Goal: Transaction & Acquisition: Obtain resource

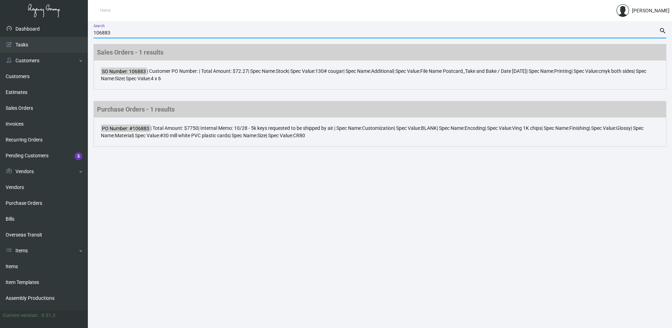
drag, startPoint x: 113, startPoint y: 32, endPoint x: 62, endPoint y: 33, distance: 51.3
click at [62, 33] on div "Dashboard Dashboard Tasks Customers Customers Estimates Sales Orders Invoices R…" at bounding box center [336, 174] width 672 height 306
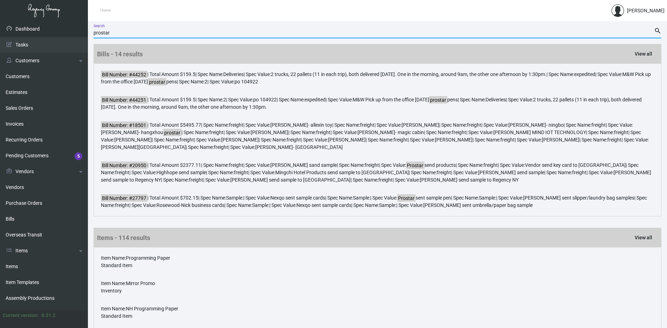
drag, startPoint x: 115, startPoint y: 32, endPoint x: 64, endPoint y: 35, distance: 51.1
click at [64, 35] on div "Dashboard Dashboard Tasks Customers Customers Estimates Sales Orders Invoices R…" at bounding box center [333, 206] width 667 height 371
type input "102831"
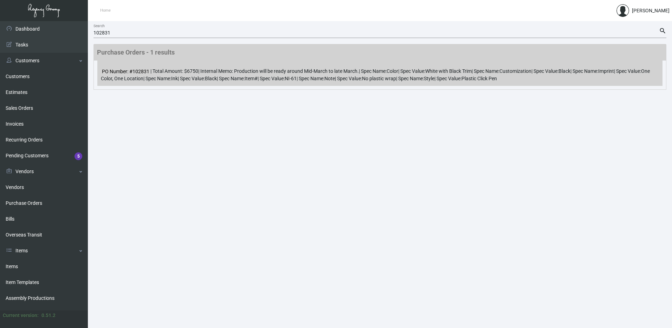
click at [264, 64] on div "PO Number: #102831 | Total Amount: $6750 | Internal Memo: Production will be re…" at bounding box center [379, 72] width 565 height 25
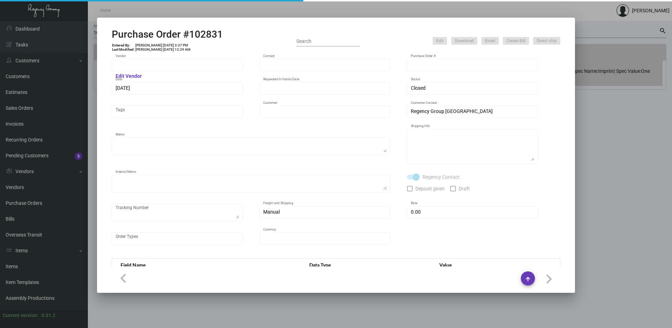
type input "Prostar - Pens"
type input "[PERSON_NAME]"
type input "102831"
type input "[DATE]"
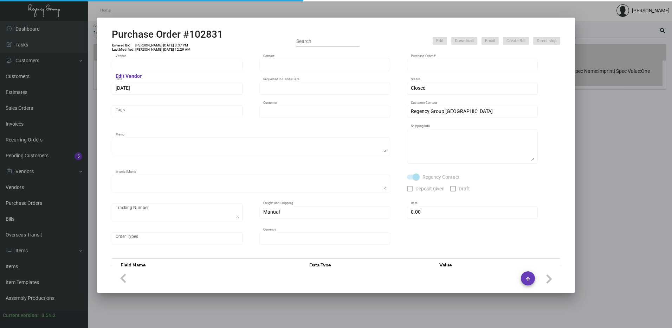
type input "[GEOGRAPHIC_DATA]"
type textarea "by boat to our NJ warehouse."
type textarea "Regency Group NJ - [PERSON_NAME] [STREET_ADDRESS]"
type textarea "Production will be ready around Mid-March to late March."
checkbox input "true"
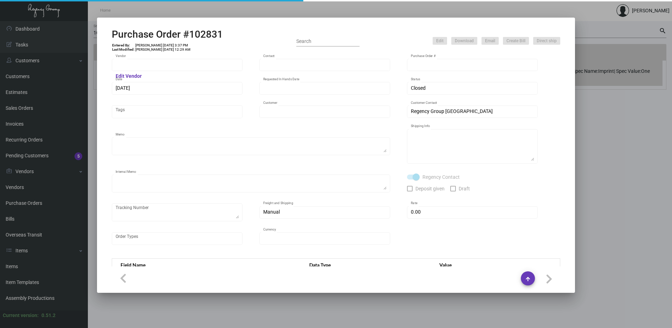
type input "$ 0.00"
type input "United States Dollar $"
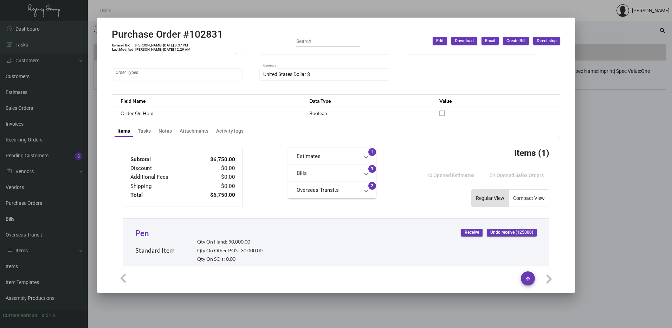
scroll to position [176, 0]
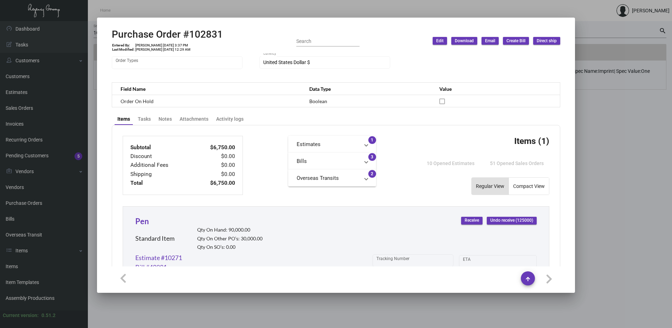
click at [369, 154] on mat-expansion-panel-header "Bills" at bounding box center [332, 161] width 88 height 17
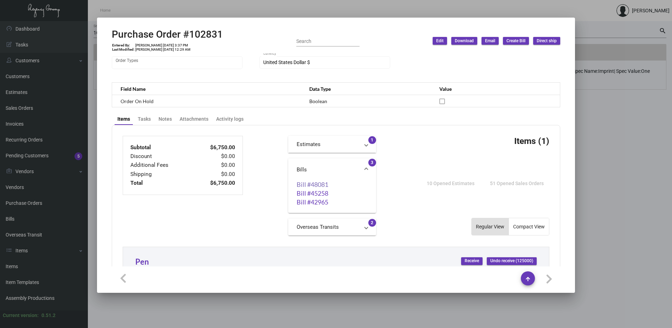
click at [323, 184] on link "Bill #48081" at bounding box center [332, 184] width 71 height 7
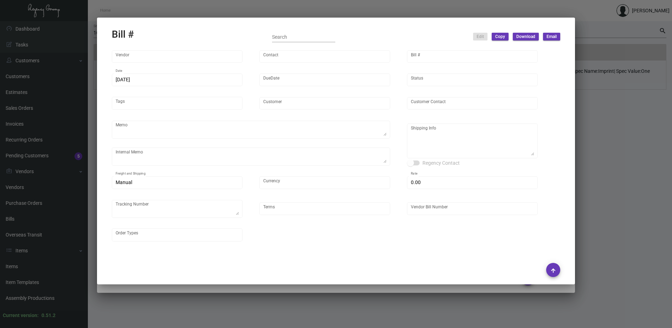
type input "Prostar - Pens"
type input "[PERSON_NAME]"
type input "48081"
type input "[DATE]"
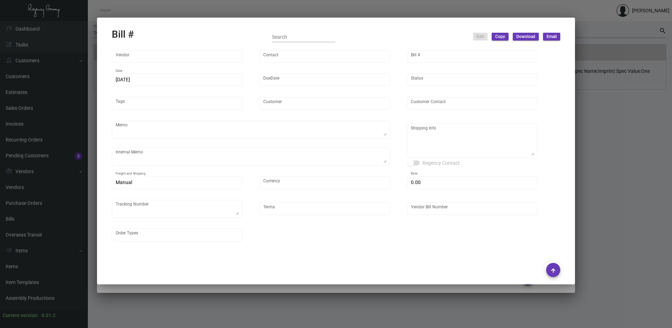
type input "[GEOGRAPHIC_DATA]"
type input "[PERSON_NAME]"
type textarea "by boat to our NJ warehouse."
type textarea "Production will be ready around Mid-March to late March."
type textarea "[GEOGRAPHIC_DATA] - [PERSON_NAME] [STREET_ADDRESS][US_STATE]"
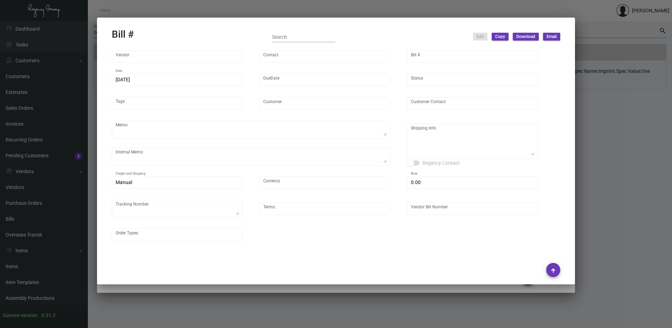
type input "United States Dollar $"
type input "$ 0.00"
type textarea "#740275"
type input "Net 30"
type input "25GCY0123_102831"
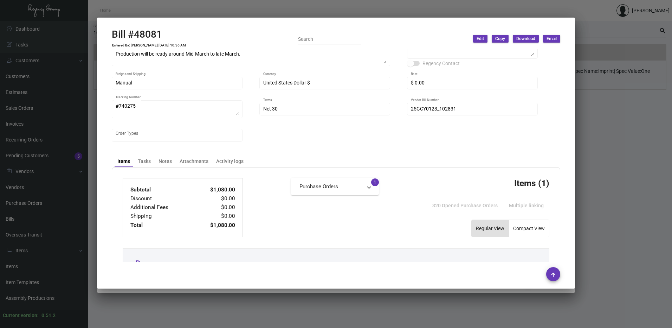
scroll to position [105, 0]
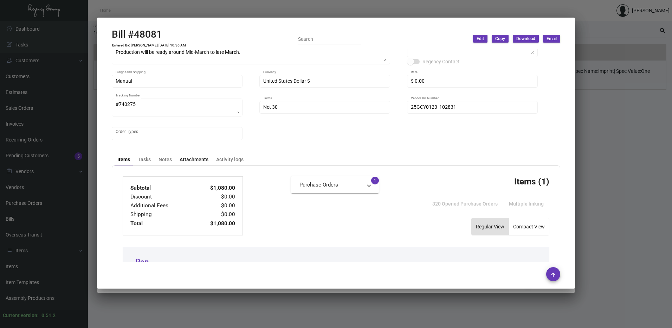
click at [195, 160] on div "Attachments" at bounding box center [194, 159] width 29 height 7
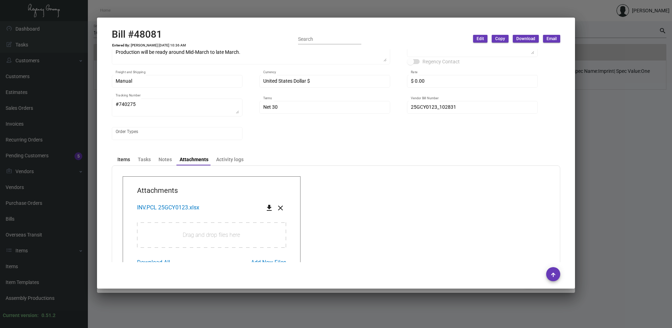
click at [119, 158] on div "Items" at bounding box center [123, 159] width 13 height 7
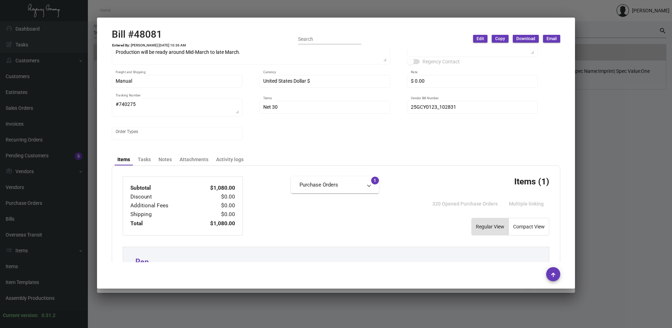
click at [610, 78] on div at bounding box center [336, 164] width 672 height 328
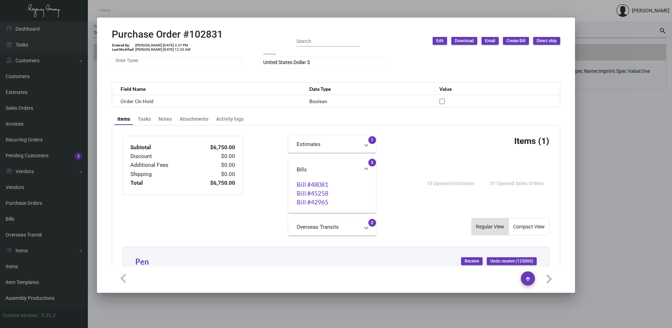
click at [606, 177] on div at bounding box center [336, 164] width 672 height 328
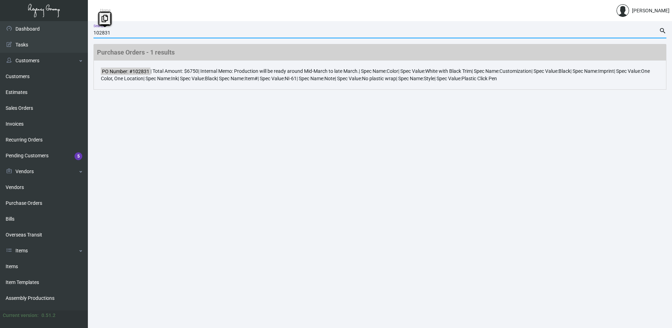
drag, startPoint x: 114, startPoint y: 33, endPoint x: 99, endPoint y: 32, distance: 15.2
click at [99, 32] on input "102831" at bounding box center [375, 33] width 565 height 6
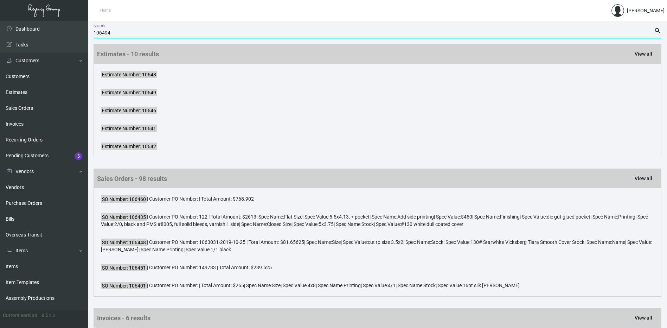
type input "106494"
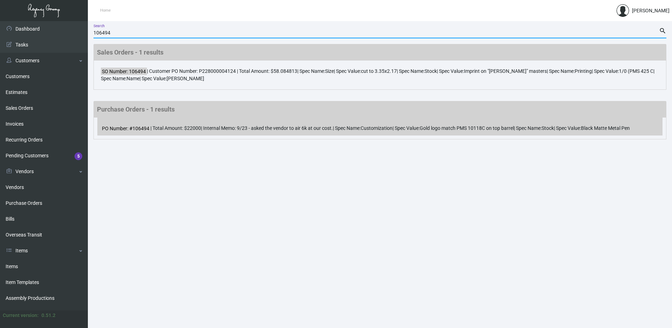
click at [211, 129] on div "PO Number: #106494 | Total Amount: $22000 | Internal Memo: 9/23 - asked the ven…" at bounding box center [379, 126] width 565 height 18
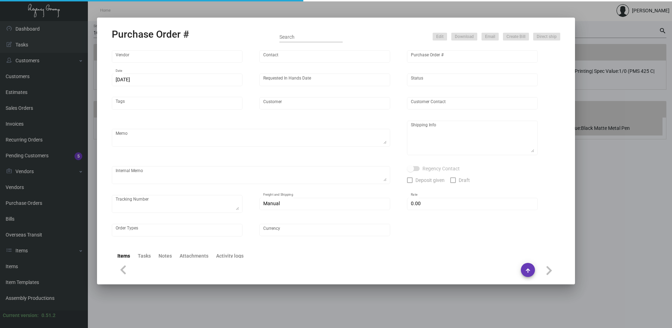
type input "Prostar - Pens"
type input "[PERSON_NAME]"
type input "106494"
type input "[DATE]"
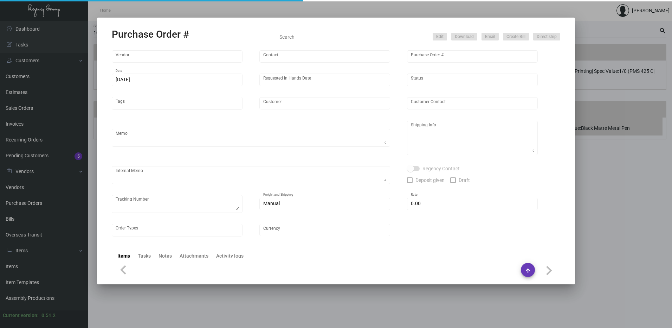
type input "[PERSON_NAME] Hotels"
type textarea "Please ship 40k by boat to our NJ warehouse in the first shipment."
type textarea "Regency Group NJ - [PERSON_NAME] [STREET_ADDRESS]"
type textarea "9/23 - asked the vendor to air 6k at our cost."
checkbox input "true"
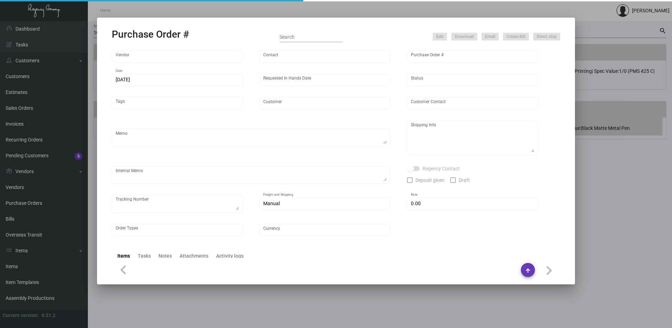
type input "$ 0.00"
type input "United States Dollar $"
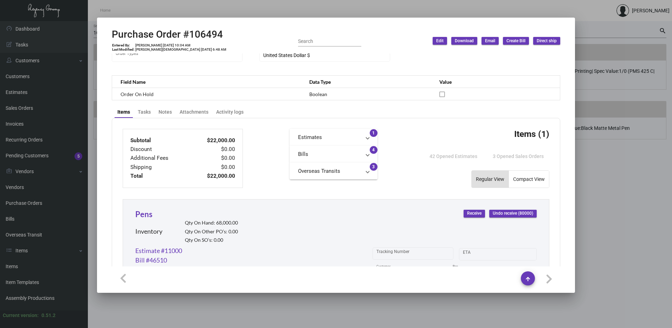
scroll to position [211, 0]
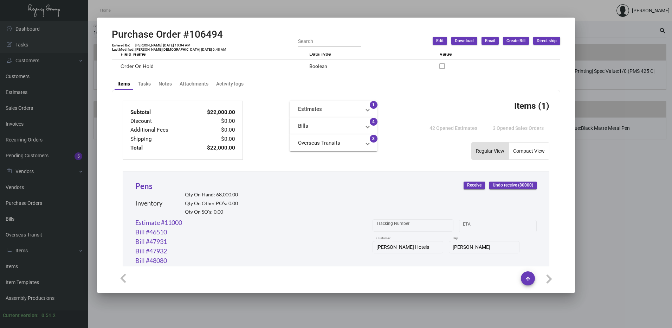
click at [337, 124] on mat-panel-title "Bills" at bounding box center [329, 126] width 63 height 8
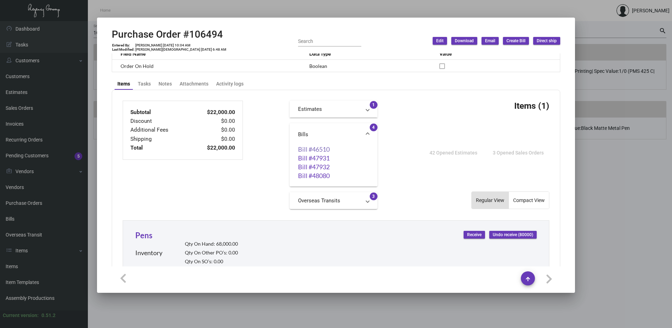
click at [323, 147] on link "Bill #46510" at bounding box center [333, 148] width 71 height 7
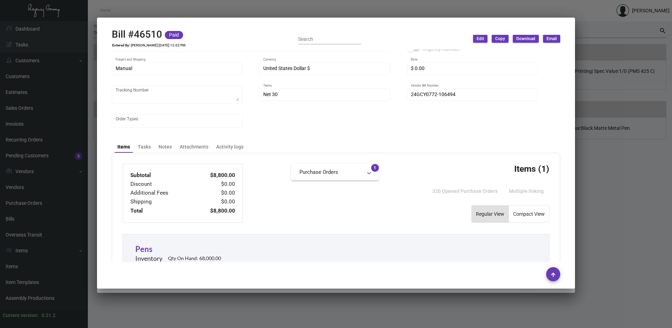
scroll to position [141, 0]
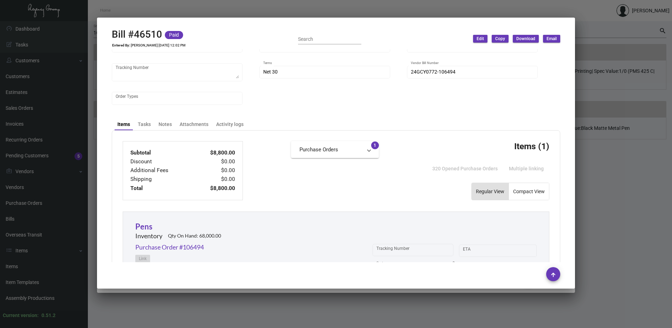
click at [632, 129] on div at bounding box center [336, 164] width 672 height 328
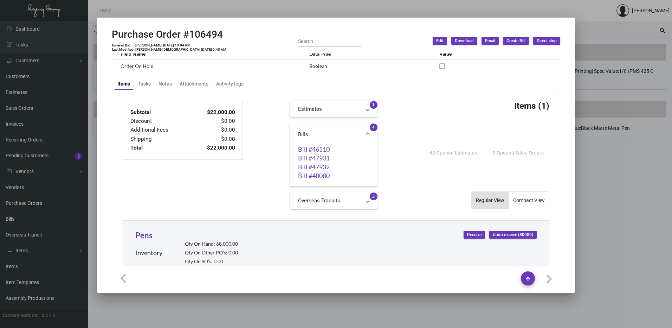
click at [326, 158] on link "Bill #47931" at bounding box center [333, 157] width 71 height 7
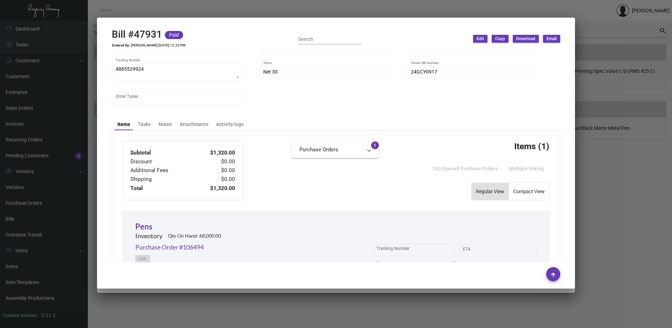
click at [598, 176] on div at bounding box center [336, 164] width 672 height 328
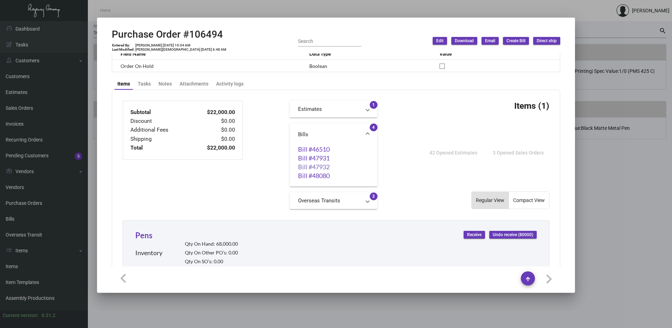
click at [306, 167] on link "Bill #47932" at bounding box center [333, 166] width 71 height 7
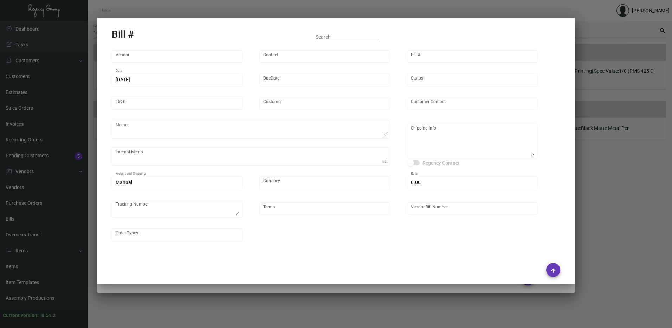
type input "Prostar - Pens"
type input "[PERSON_NAME]"
type input "47932"
type input "[DATE]"
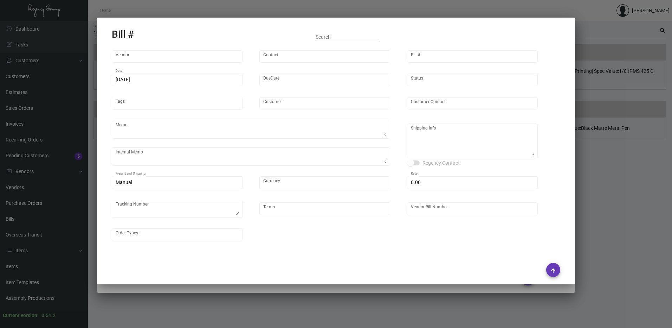
type input "[PERSON_NAME] Hotels"
type input "C/O Hyatt Hotels"
type textarea "Please ship 40k by boat to our NJ warehouse in the first shipment."
type textarea "9/23 - asked the vendor to air 6k at our cost."
type textarea "[PERSON_NAME] Hotels - C/O Hyatt Hotels [STREET_ADDRESS]"
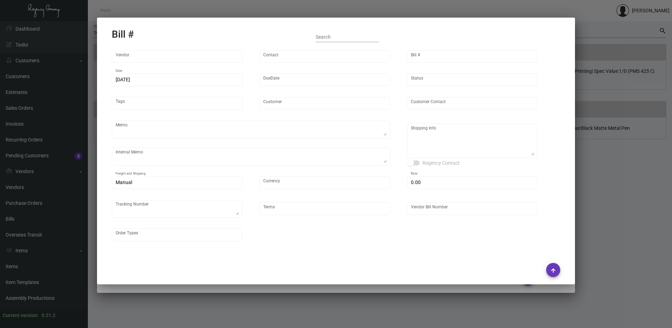
type input "United States Dollar $"
type input "$ 0.00"
type textarea "737002"
type input "Net 30"
type input "24GCY0952_106494"
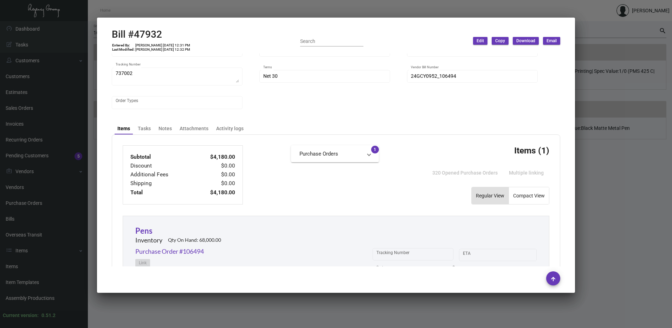
click at [593, 178] on div at bounding box center [336, 164] width 672 height 328
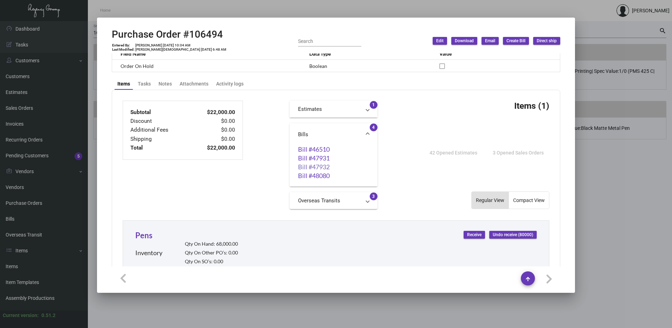
click at [300, 170] on link "Bill #47932" at bounding box center [333, 166] width 71 height 7
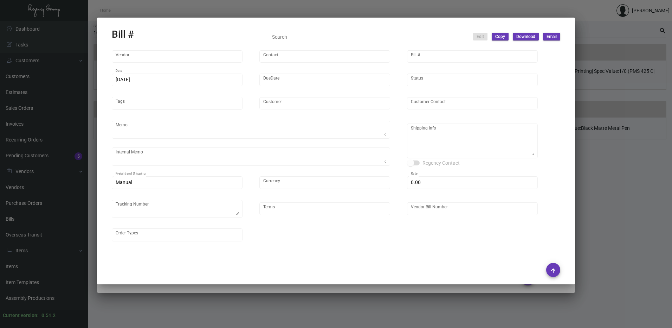
type input "Prostar - Pens"
type input "[PERSON_NAME]"
type input "47932"
type input "[DATE]"
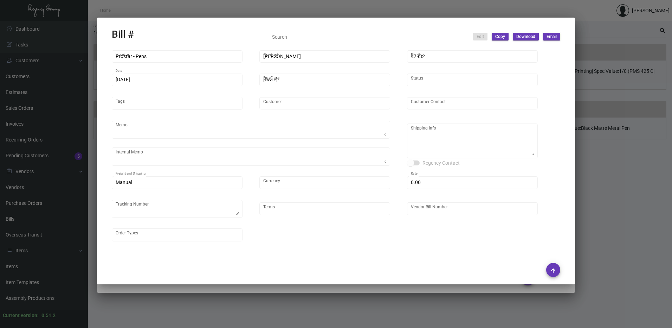
type input "[PERSON_NAME] Hotels"
type input "C/O Hyatt Hotels"
type textarea "Please ship 40k by boat to our NJ warehouse in the first shipment."
type textarea "9/23 - asked the vendor to air 6k at our cost."
type textarea "[PERSON_NAME] Hotels - C/O Hyatt Hotels [STREET_ADDRESS]"
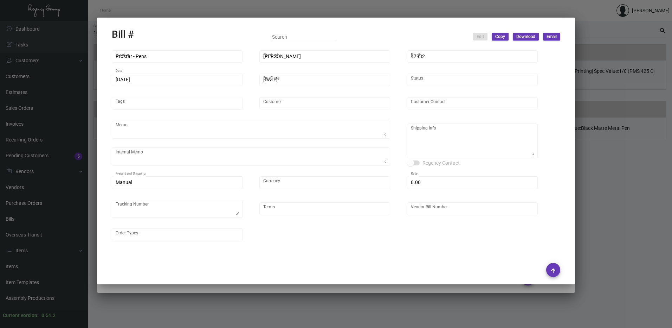
type input "United States Dollar $"
type input "$ 0.00"
type textarea "737002"
type input "Net 30"
type input "24GCY0952_106494"
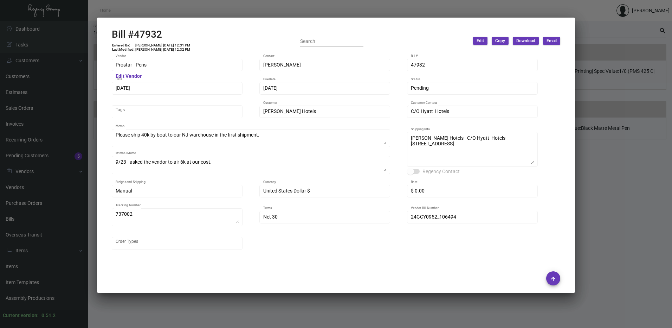
click at [611, 176] on div at bounding box center [336, 164] width 672 height 328
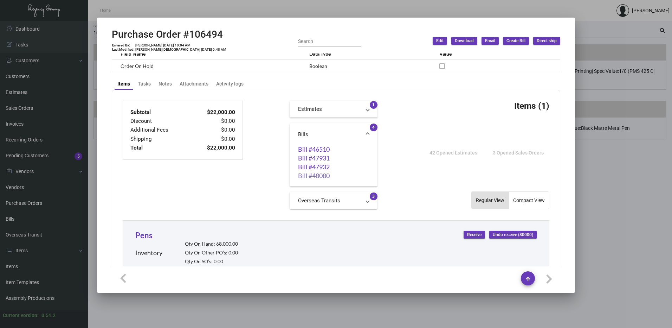
click at [315, 175] on link "Bill #48080" at bounding box center [333, 175] width 71 height 7
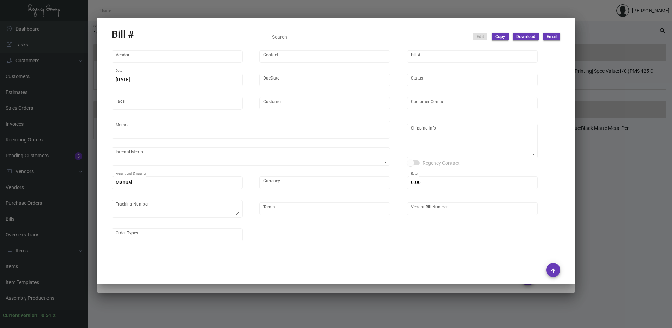
type input "Prostar - Pens"
type input "[PERSON_NAME]"
type input "48080"
type input "[DATE]"
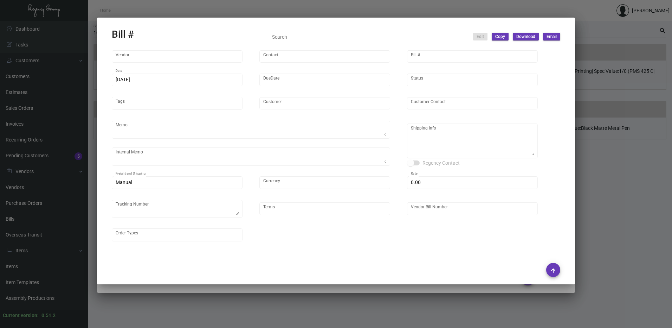
type input "[PERSON_NAME] Hotels"
type input "C/O Hyatt Hotels"
type textarea "Please ship 40k by boat to our NJ warehouse in the first shipment."
type textarea "9/23 - asked the vendor to air 6k at our cost."
type textarea "[PERSON_NAME] Hotels - C/O Hyatt Hotels [STREET_ADDRESS]"
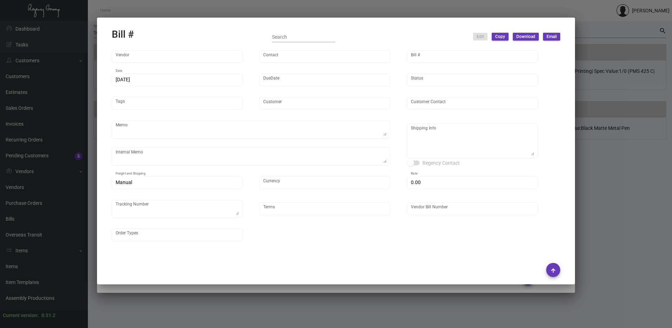
type input "United States Dollar $"
type input "$ 0.00"
type textarea "#740275"
type input "Net 45"
type input "25GCY0123_106494"
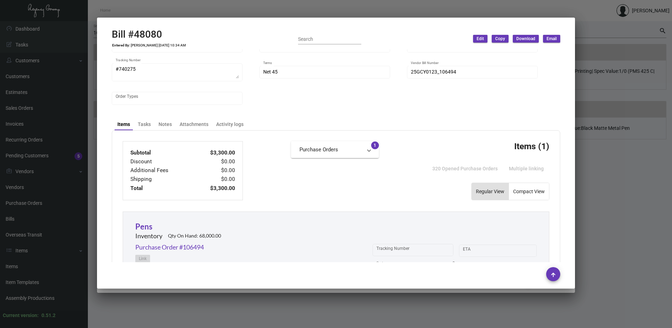
click at [615, 187] on div at bounding box center [336, 164] width 672 height 328
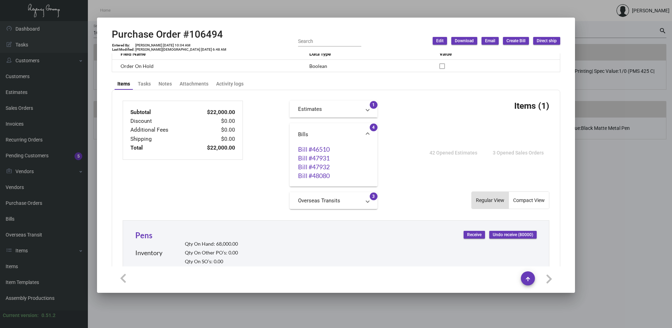
click at [632, 198] on div at bounding box center [336, 164] width 672 height 328
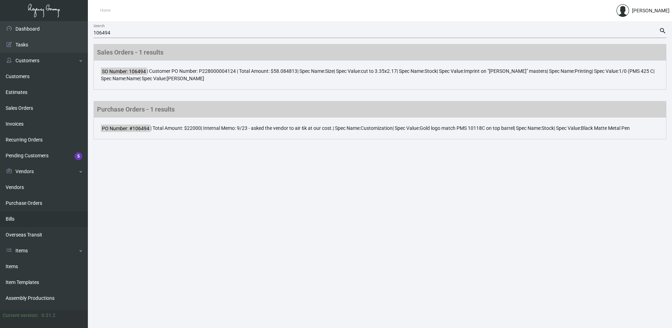
click at [35, 219] on link "Bills" at bounding box center [44, 219] width 88 height 16
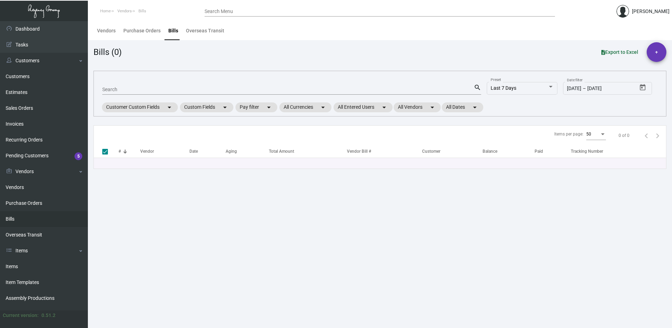
click at [162, 86] on div "Search" at bounding box center [287, 89] width 371 height 11
type input "prostar"
checkbox input "false"
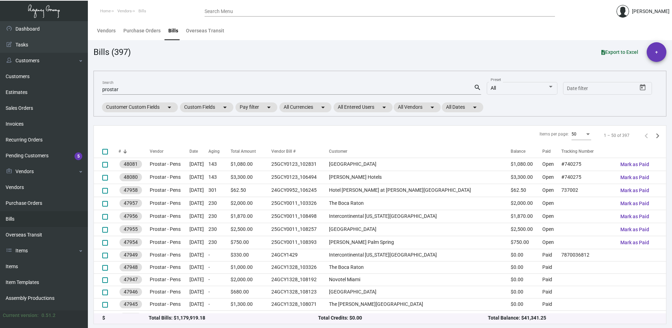
click at [530, 143] on div "Items per page: 50 1 – 50 of 397" at bounding box center [380, 135] width 572 height 20
click at [542, 149] on div "Paid" at bounding box center [546, 151] width 8 height 6
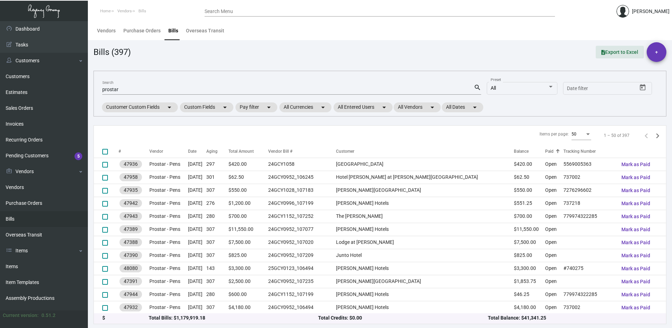
click at [611, 49] on span "Export to Excel" at bounding box center [619, 52] width 37 height 6
click at [210, 82] on mat-form-field "prostar Search search" at bounding box center [291, 89] width 379 height 22
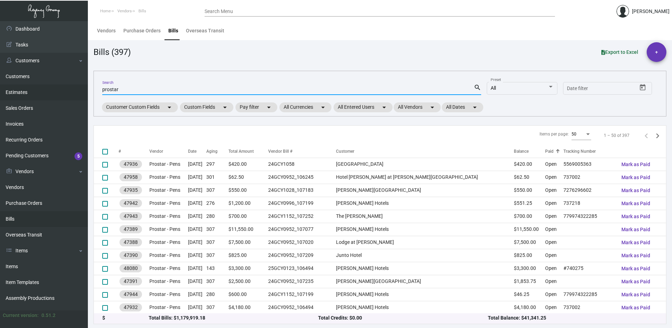
drag, startPoint x: 124, startPoint y: 89, endPoint x: 80, endPoint y: 86, distance: 43.3
click at [79, 86] on div "Dashboard Dashboard Tasks Customers Customers Estimates Sales Orders Invoices R…" at bounding box center [336, 174] width 672 height 306
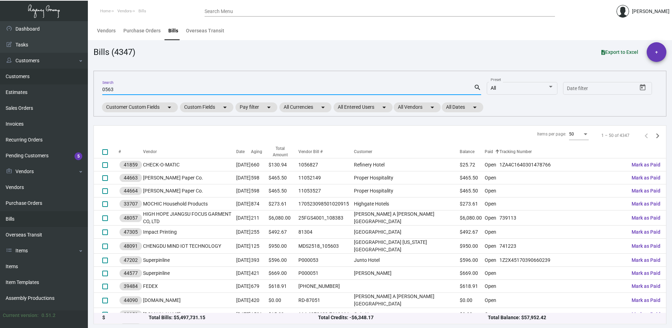
type input "0563"
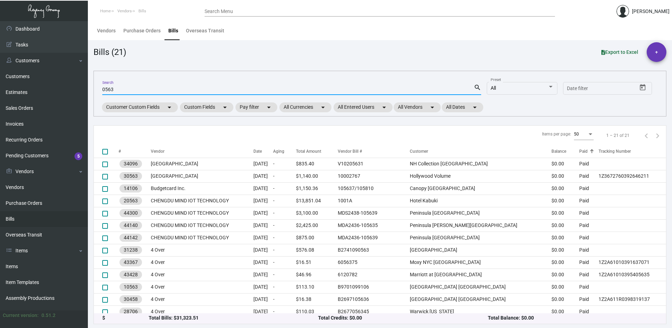
scroll to position [103, 0]
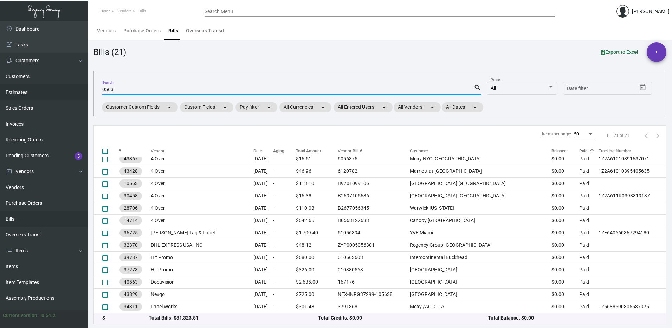
drag, startPoint x: 128, startPoint y: 85, endPoint x: 14, endPoint y: 85, distance: 113.9
click at [14, 85] on div "Dashboard Dashboard Tasks Customers Customers Estimates Sales Orders Invoices R…" at bounding box center [336, 174] width 672 height 306
click at [134, 90] on input "0563" at bounding box center [287, 90] width 371 height 6
drag, startPoint x: 123, startPoint y: 89, endPoint x: 67, endPoint y: 89, distance: 55.5
click at [67, 89] on div "Dashboard Dashboard Tasks Customers Customers Estimates Sales Orders Invoices R…" at bounding box center [336, 174] width 672 height 306
